Goal: Check status: Verify the current state of an ongoing process or item

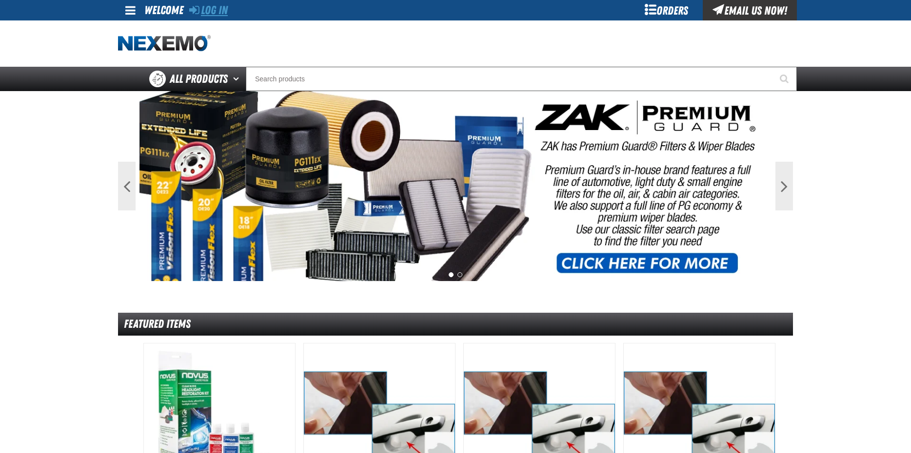
click at [223, 11] on link "Log In" at bounding box center [208, 10] width 39 height 14
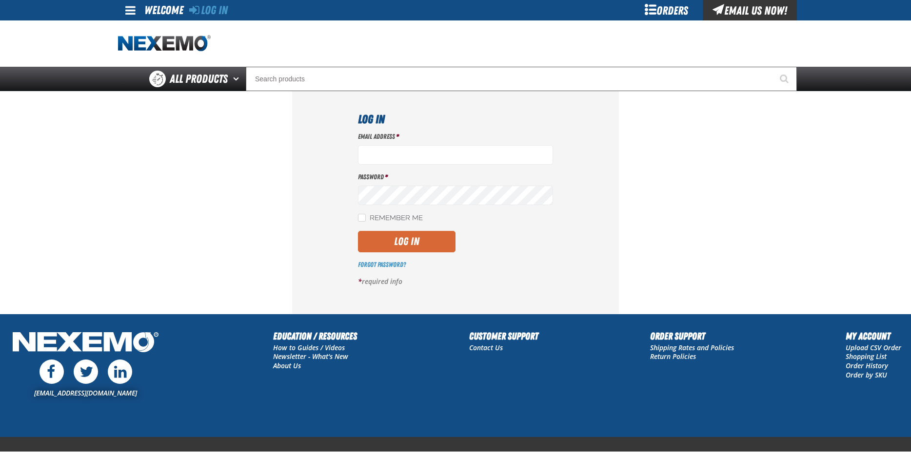
type input "mlugari@crowntoyotascion.com"
click at [421, 241] on button "Log In" at bounding box center [407, 241] width 98 height 21
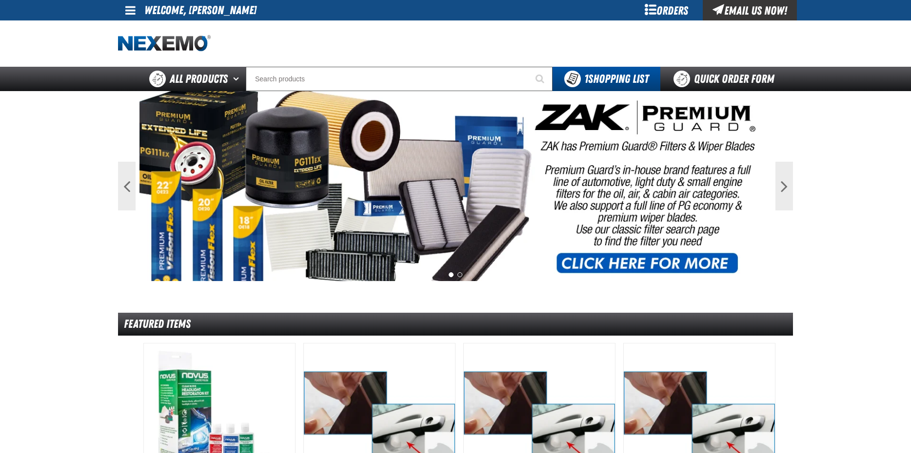
click at [135, 20] on div at bounding box center [455, 43] width 675 height 46
click at [124, 5] on link at bounding box center [131, 10] width 26 height 20
click at [139, 32] on link "My Account My Account" at bounding box center [143, 28] width 43 height 9
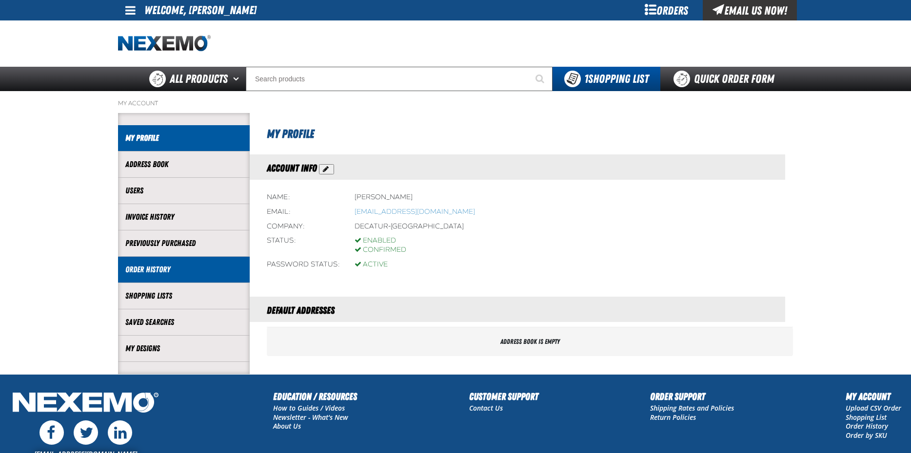
click at [144, 272] on link "Order History" at bounding box center [183, 269] width 117 height 11
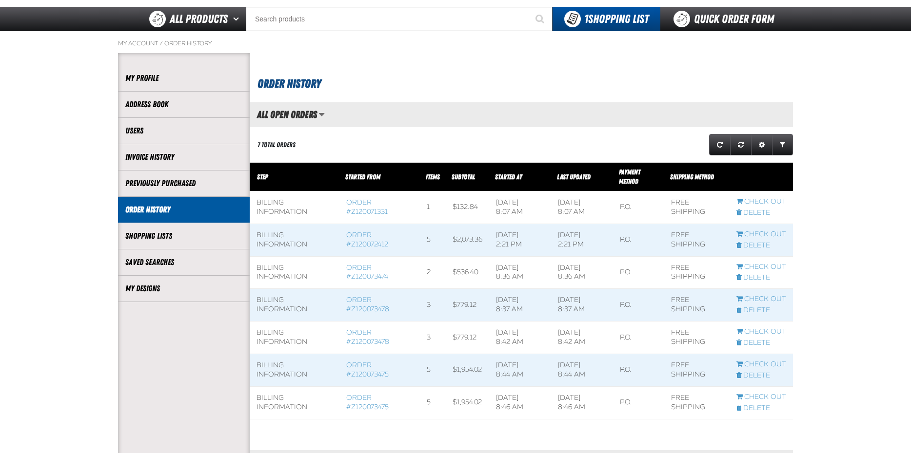
scroll to position [341, 0]
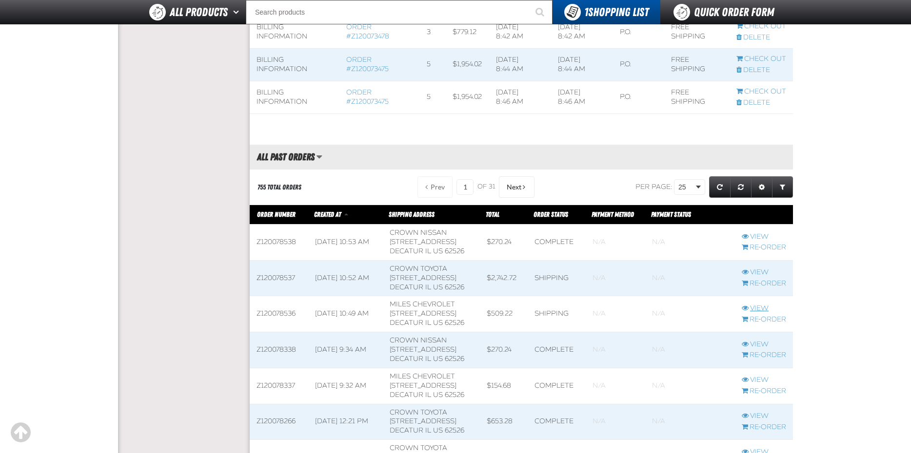
click at [760, 309] on link "View" at bounding box center [763, 308] width 44 height 9
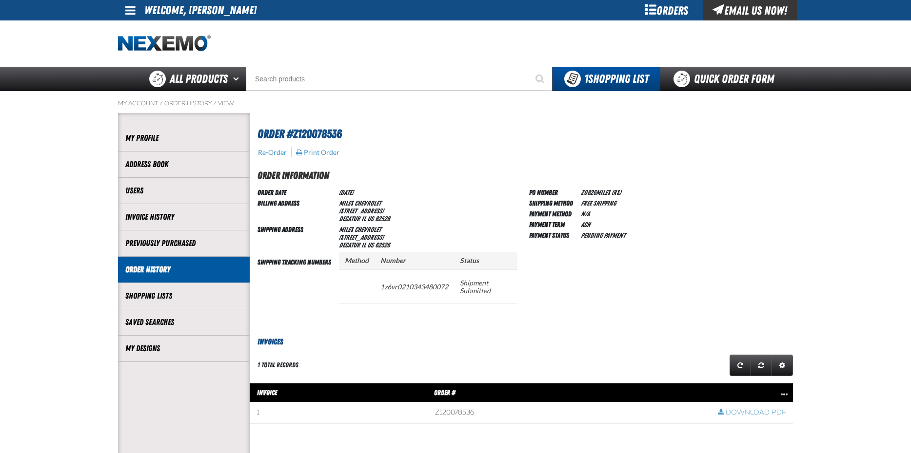
scroll to position [0, 0]
drag, startPoint x: 381, startPoint y: 288, endPoint x: 447, endPoint y: 290, distance: 66.3
click at [447, 290] on td "1z6vr0210343480072" at bounding box center [413, 287] width 79 height 34
copy td "1z6vr0210343480072"
